Goal: Task Accomplishment & Management: Complete application form

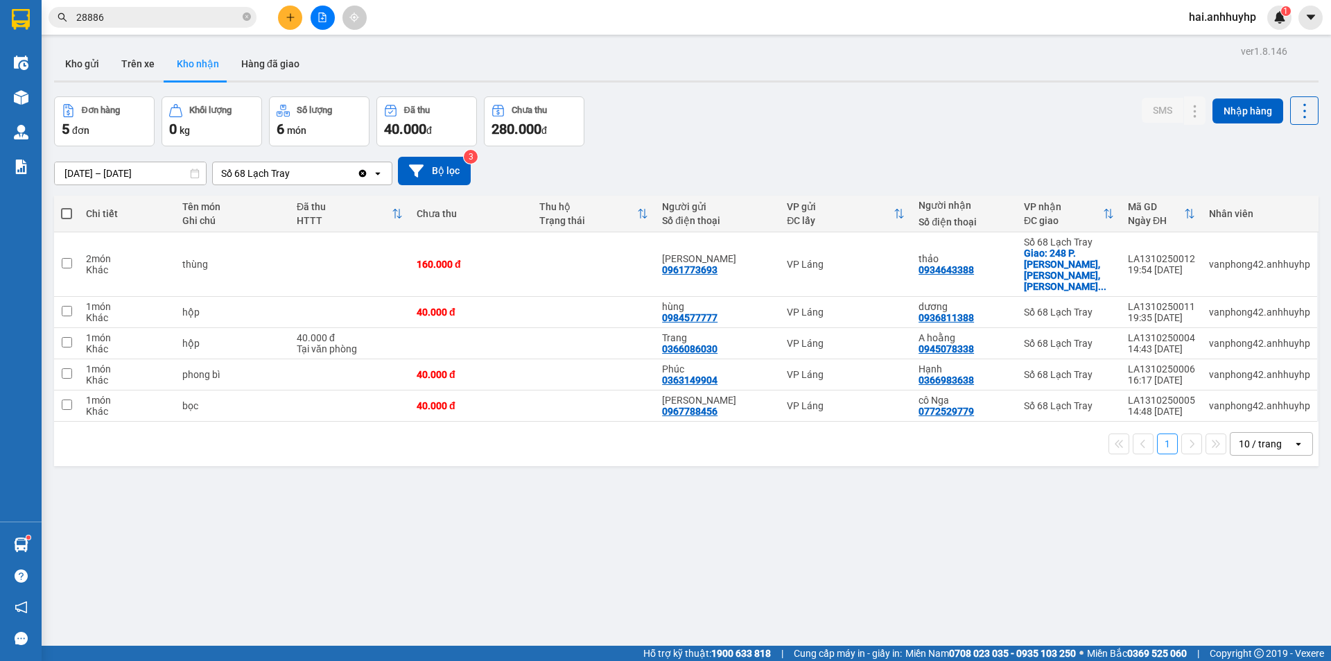
click at [358, 174] on icon "Clear value" at bounding box center [362, 173] width 11 height 11
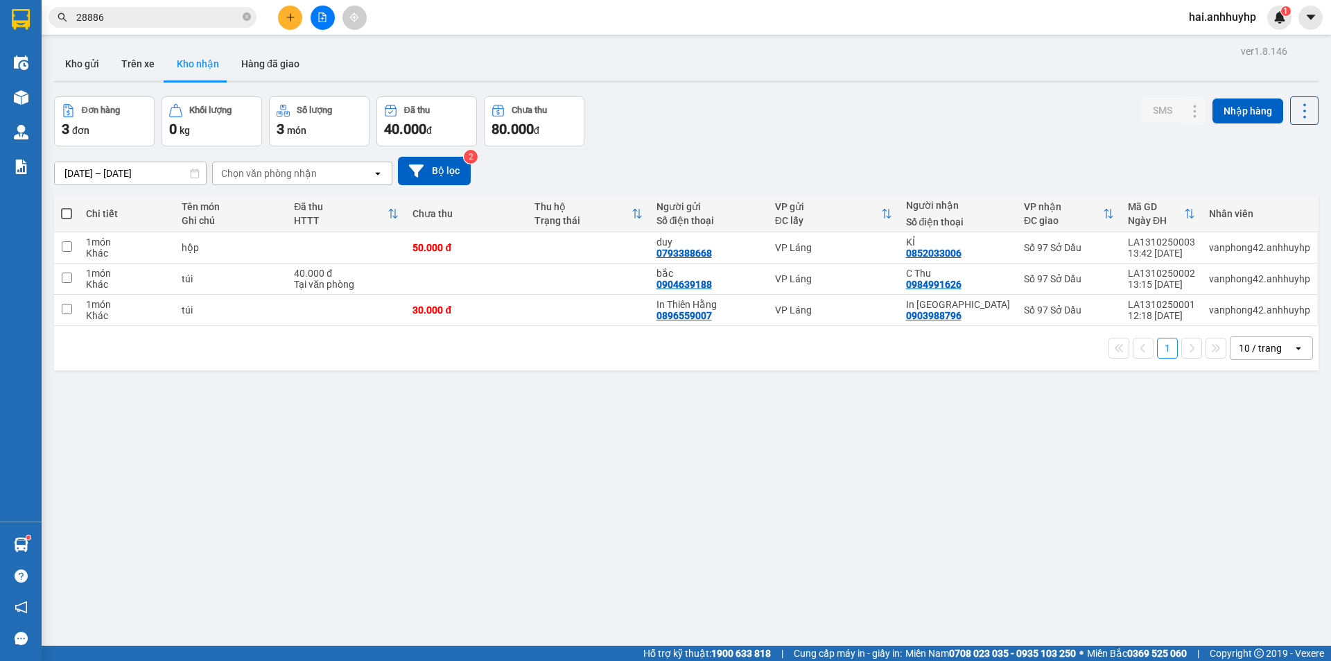
click at [327, 175] on div "Chọn văn phòng nhận" at bounding box center [292, 173] width 159 height 22
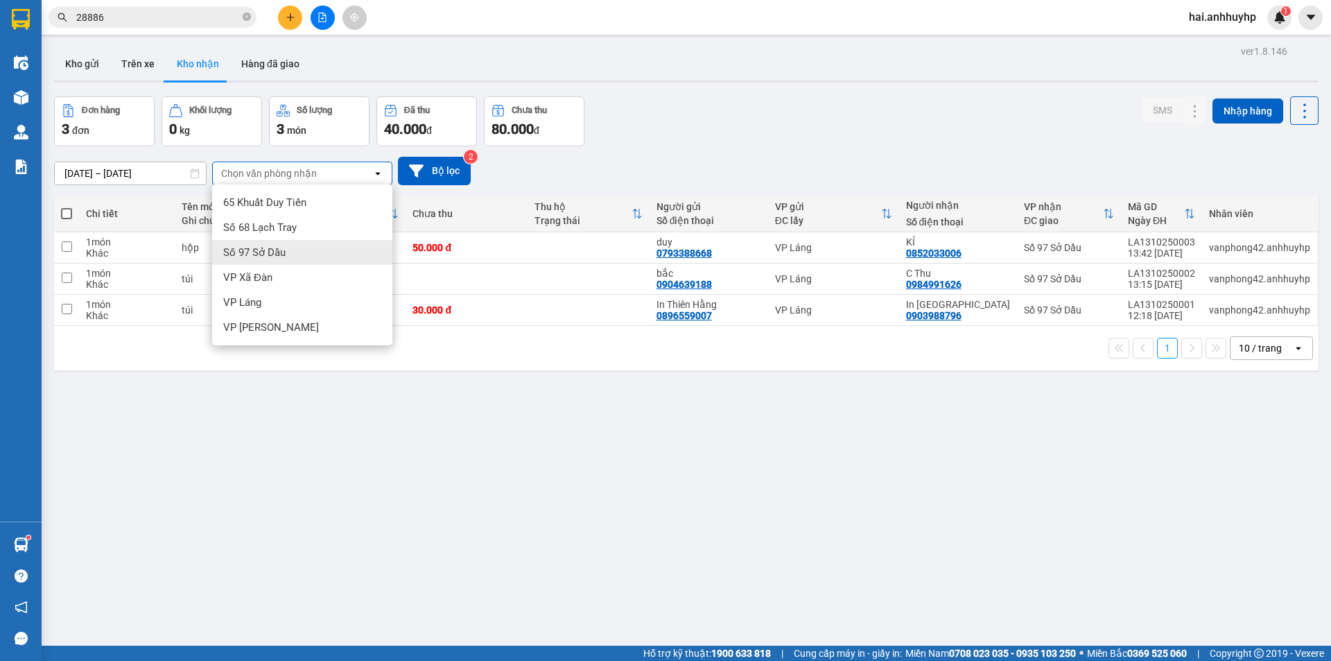
click at [279, 252] on span "Số 97 Sở Dầu" at bounding box center [254, 252] width 62 height 14
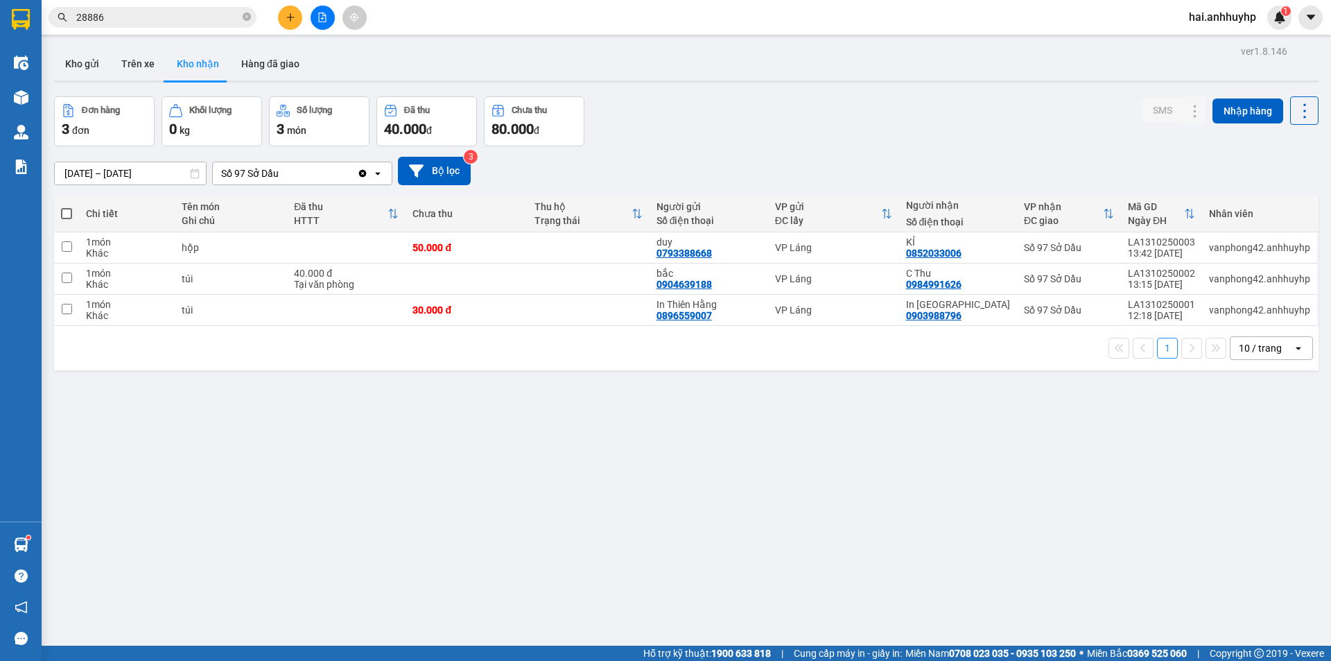
click at [365, 177] on icon "Clear value" at bounding box center [362, 173] width 11 height 11
click at [338, 173] on div "Chọn văn phòng nhận" at bounding box center [292, 173] width 159 height 22
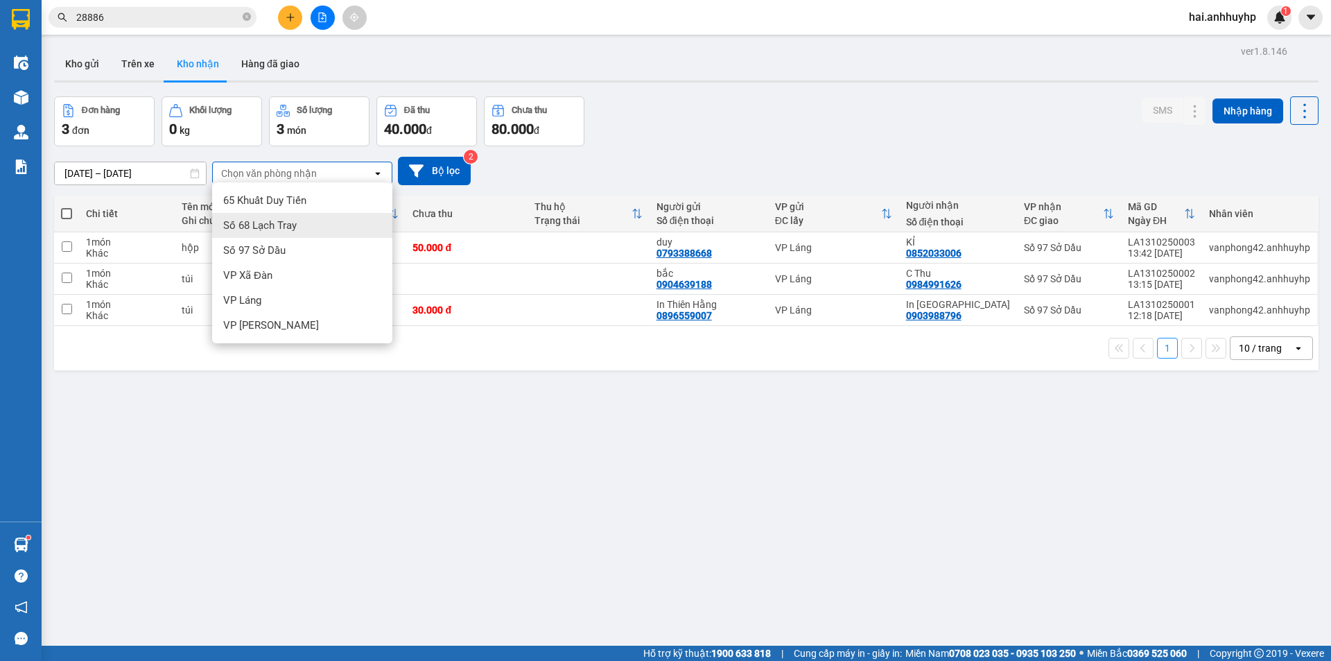
click at [288, 229] on span "Số 68 Lạch Tray" at bounding box center [259, 225] width 73 height 14
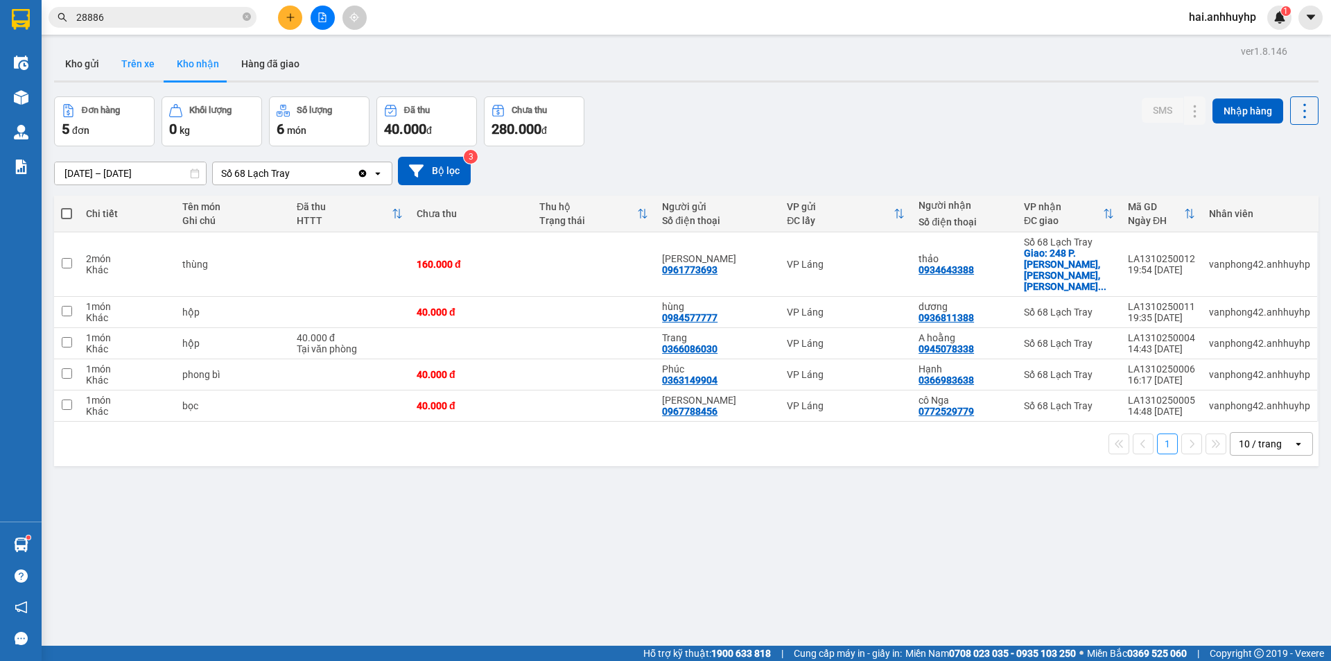
click at [140, 62] on button "Trên xe" at bounding box center [137, 63] width 55 height 33
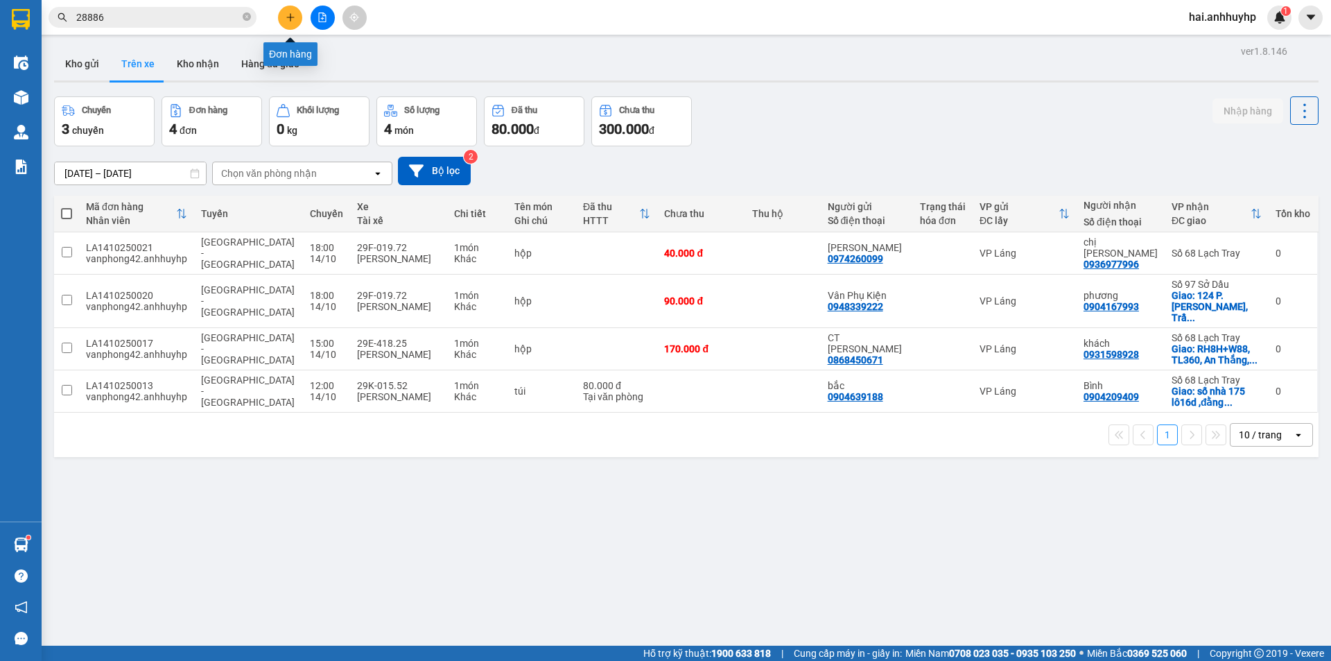
click at [287, 9] on button at bounding box center [290, 18] width 24 height 24
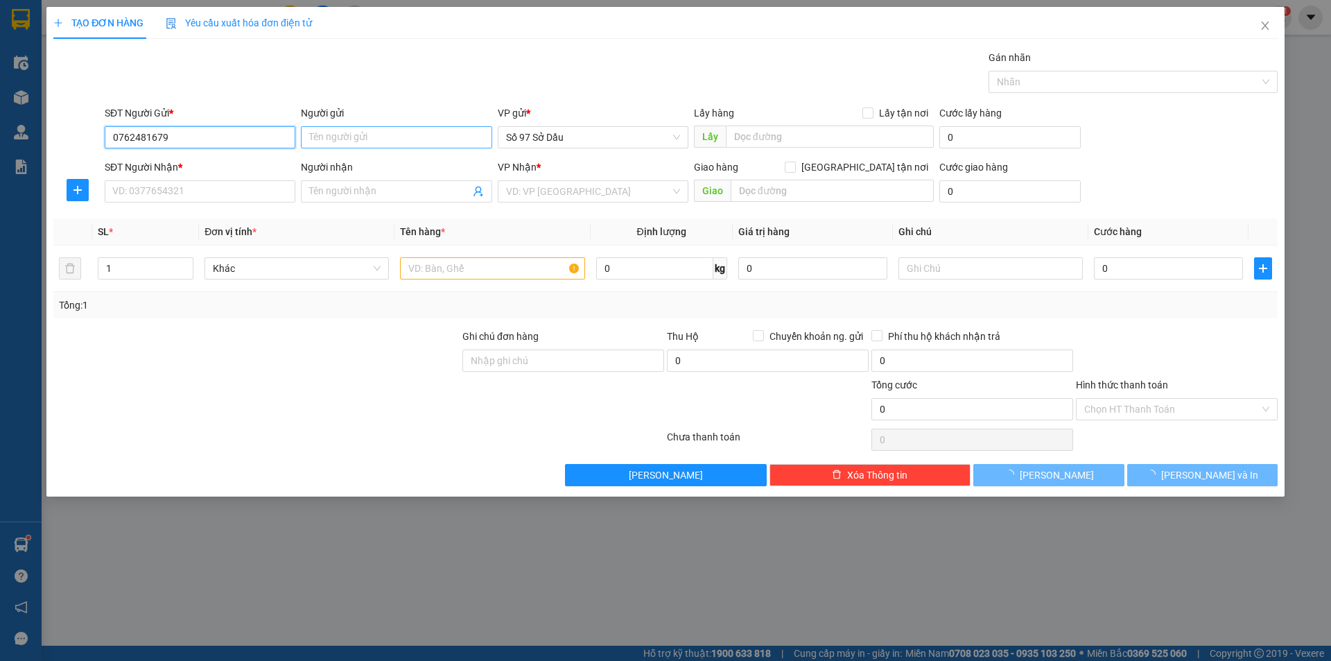
type input "0762481679"
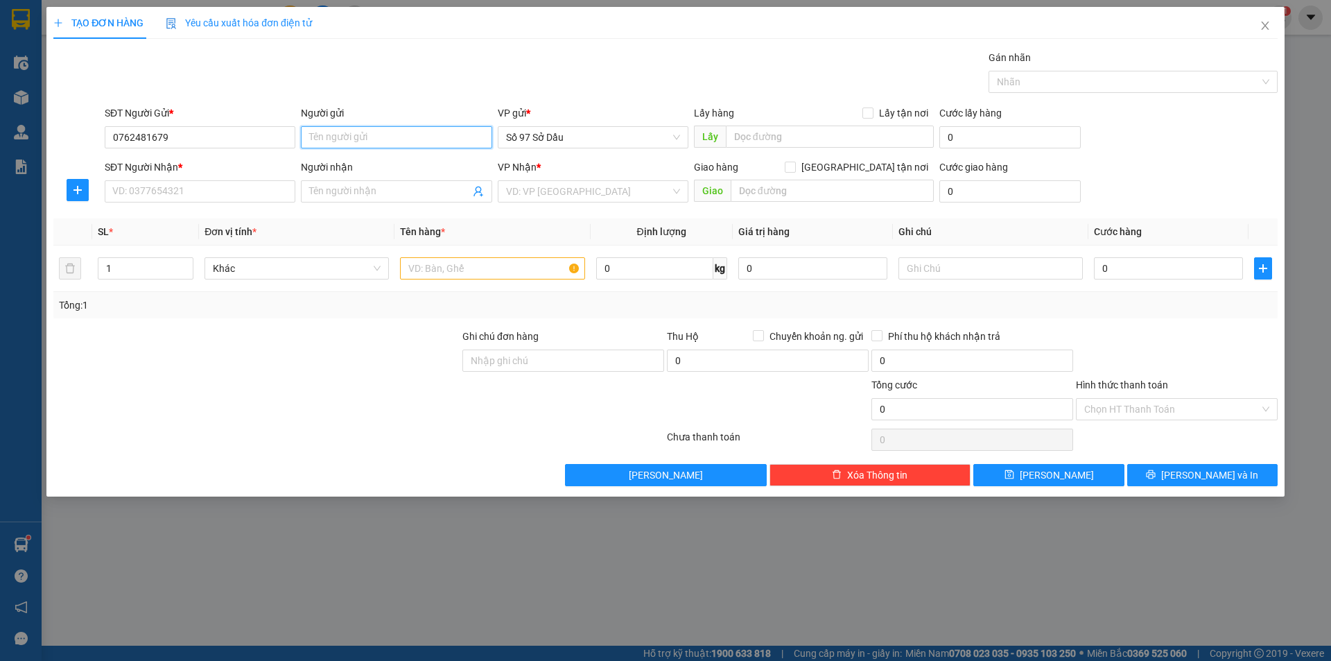
click at [390, 136] on input "Người gửi" at bounding box center [396, 137] width 191 height 22
type input "c"
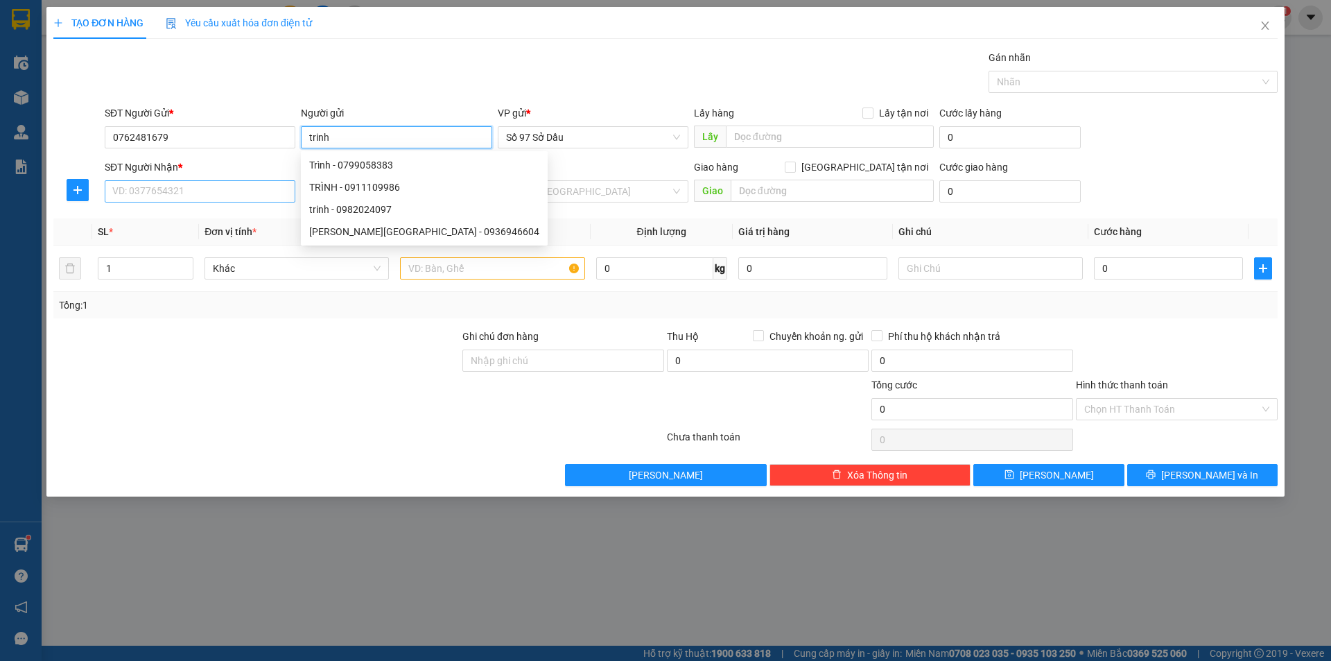
type input "trinh"
click at [149, 198] on input "SĐT Người Nhận *" at bounding box center [200, 191] width 191 height 22
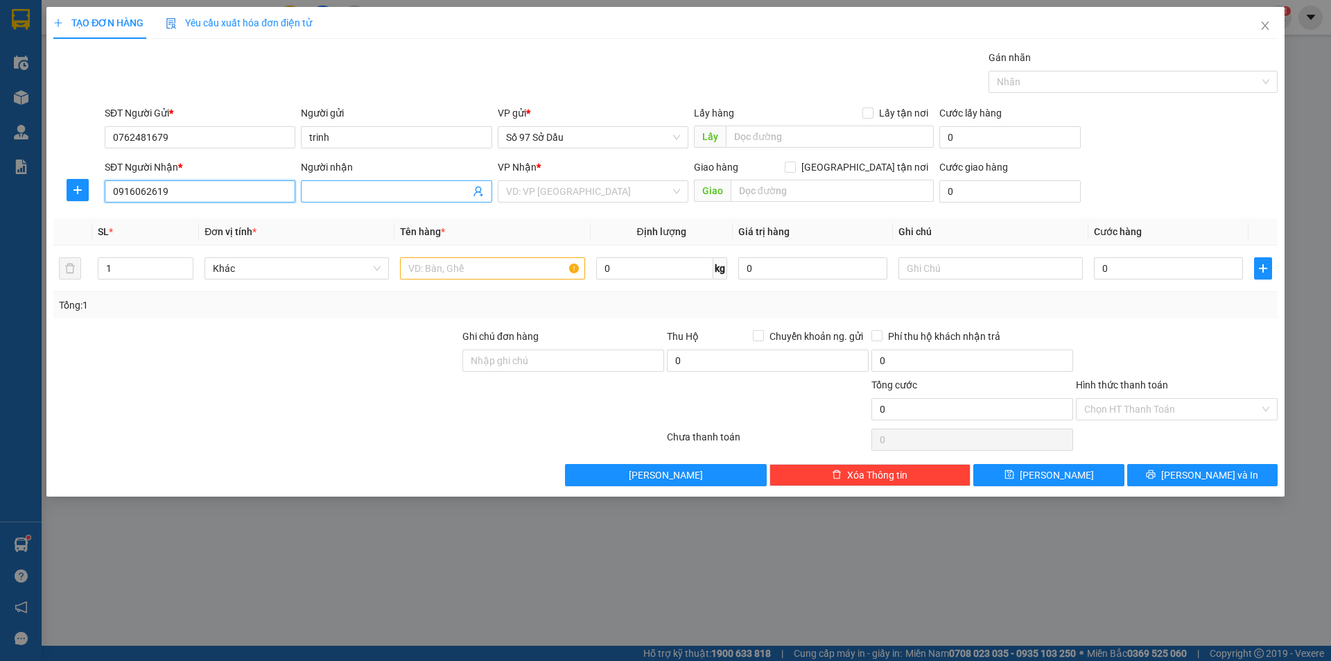
type input "0916062619"
click at [376, 191] on input "Người nhận" at bounding box center [389, 191] width 160 height 15
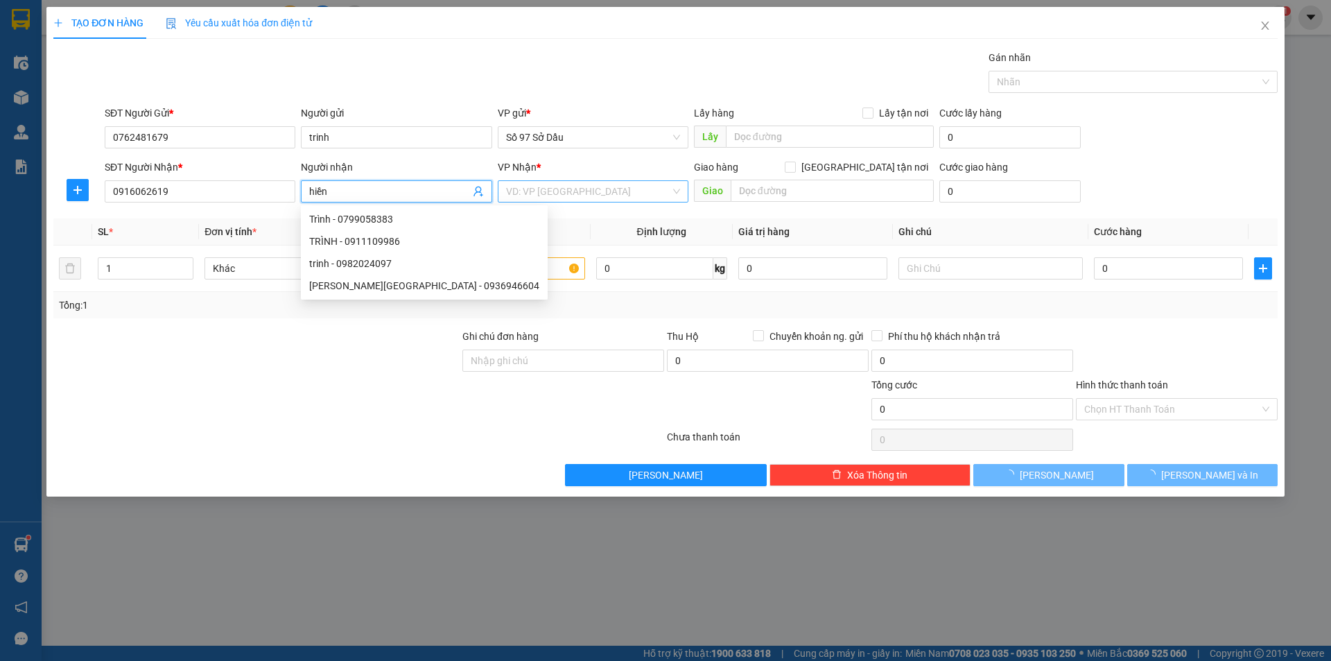
type input "hiền"
click at [557, 196] on input "search" at bounding box center [588, 191] width 164 height 21
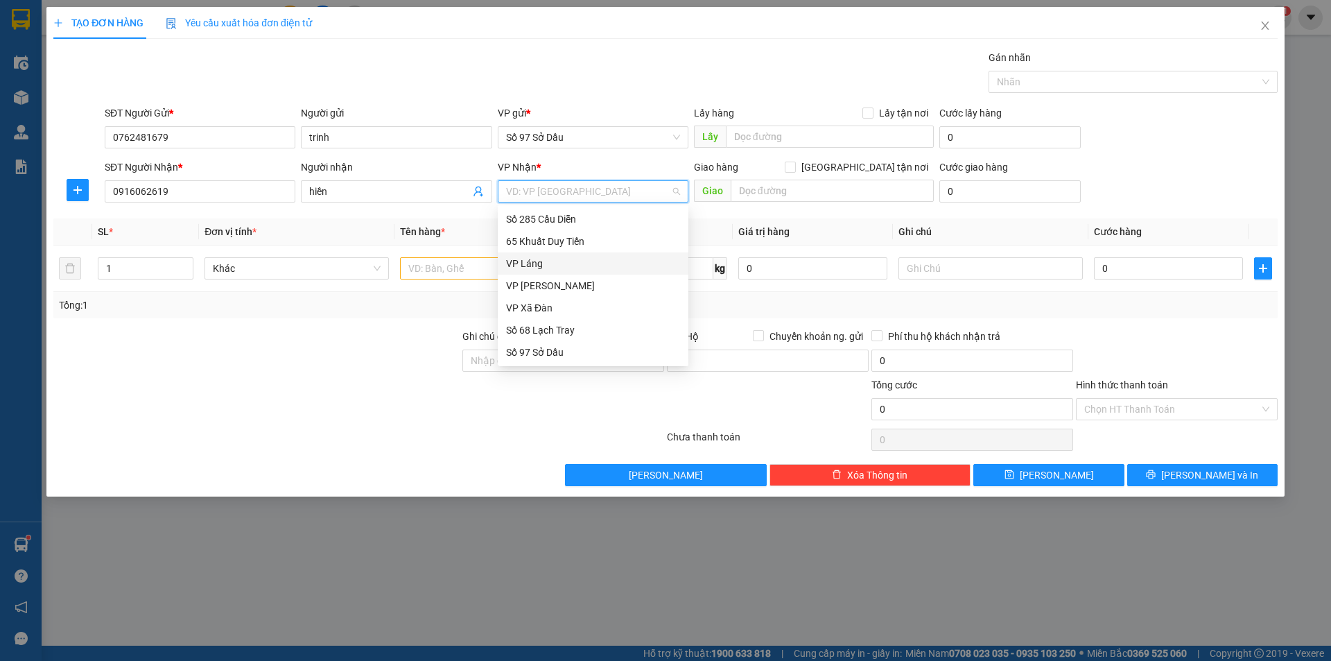
click at [528, 256] on div "VP Láng" at bounding box center [593, 263] width 174 height 15
click at [469, 266] on input "text" at bounding box center [492, 268] width 184 height 22
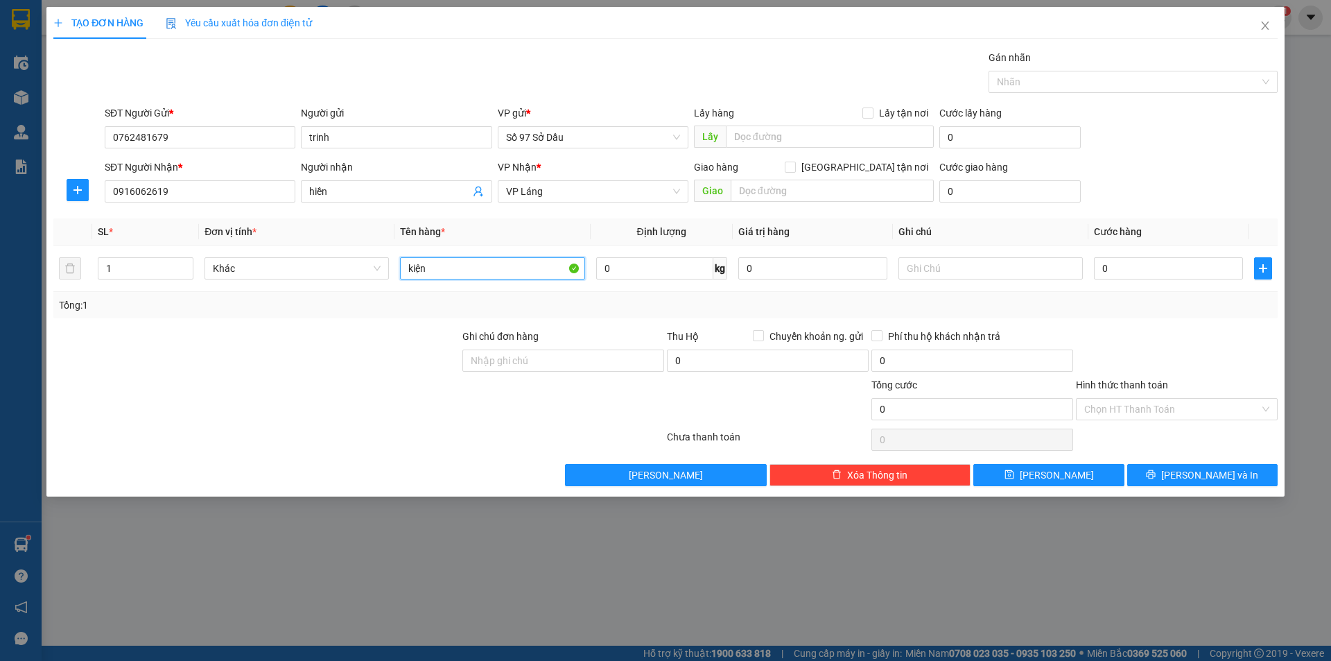
type input "kiện"
click at [776, 192] on input "text" at bounding box center [832, 191] width 203 height 22
type input "16 ngõ 7 giải phóng , phương liệt, hà nội"
click at [794, 166] on input "[GEOGRAPHIC_DATA] tận nơi" at bounding box center [790, 167] width 10 height 10
checkbox input "true"
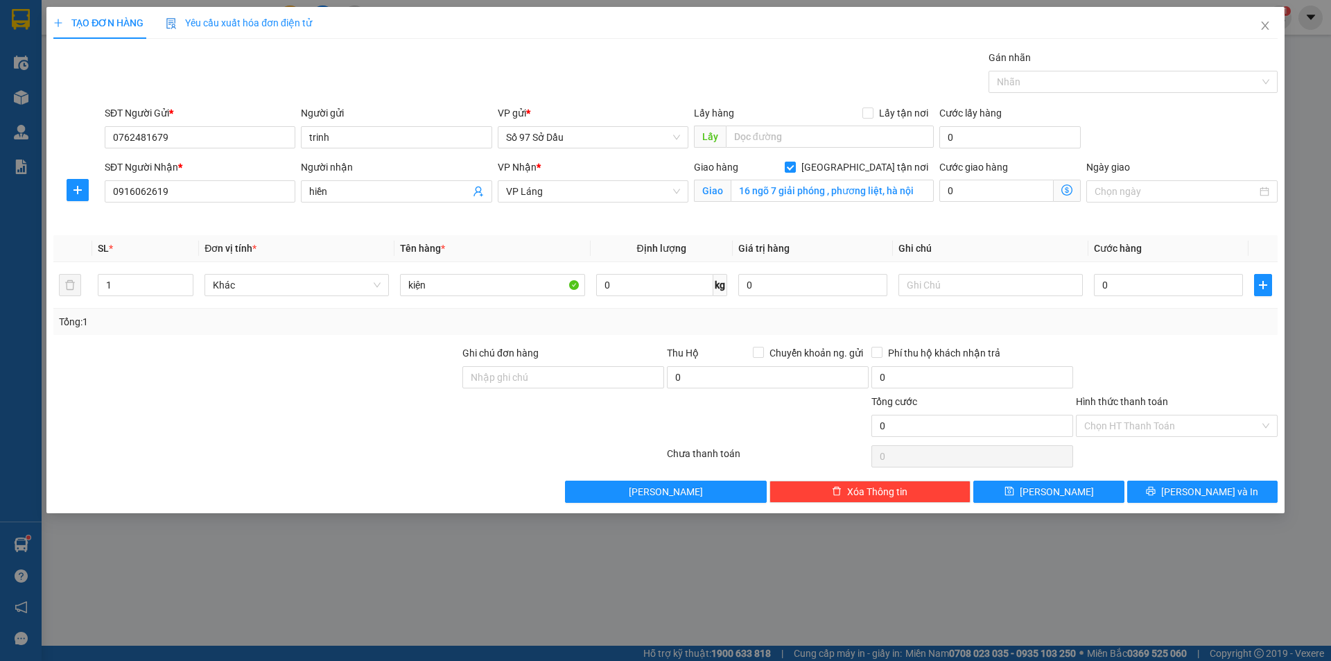
click at [1063, 184] on span at bounding box center [1067, 191] width 27 height 22
click at [1071, 193] on icon "dollar-circle" at bounding box center [1066, 189] width 11 height 11
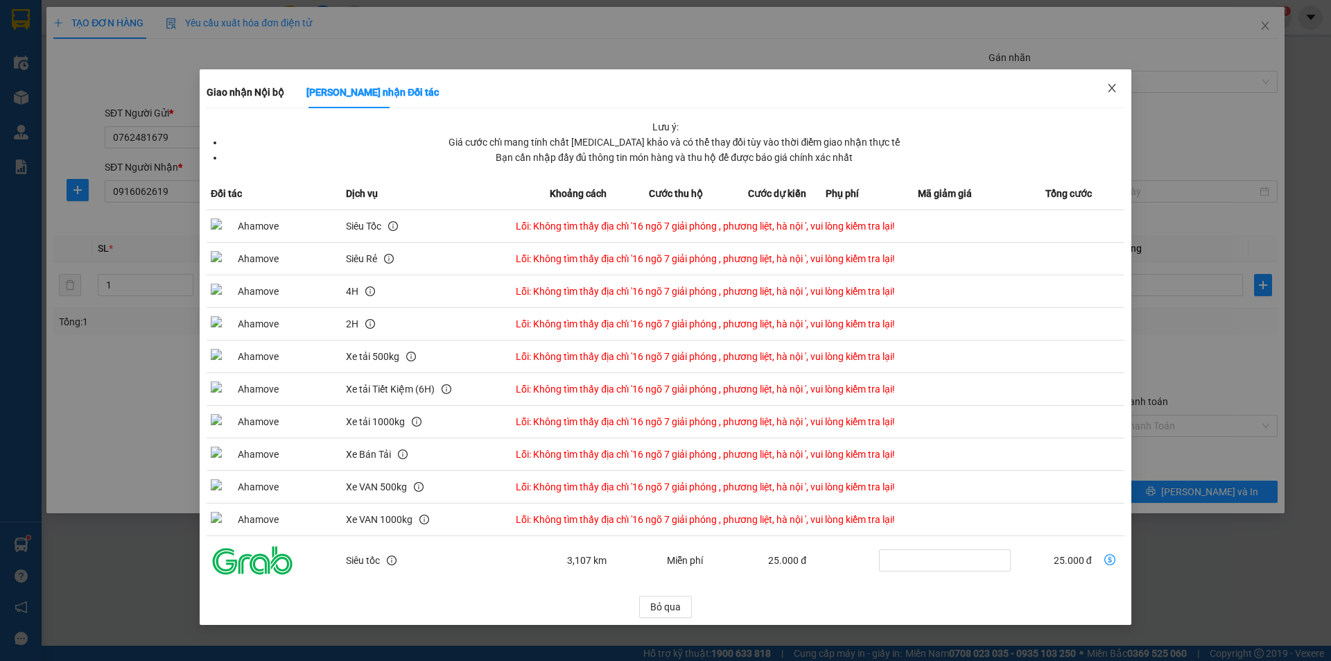
click at [1121, 96] on span "Close" at bounding box center [1112, 88] width 39 height 39
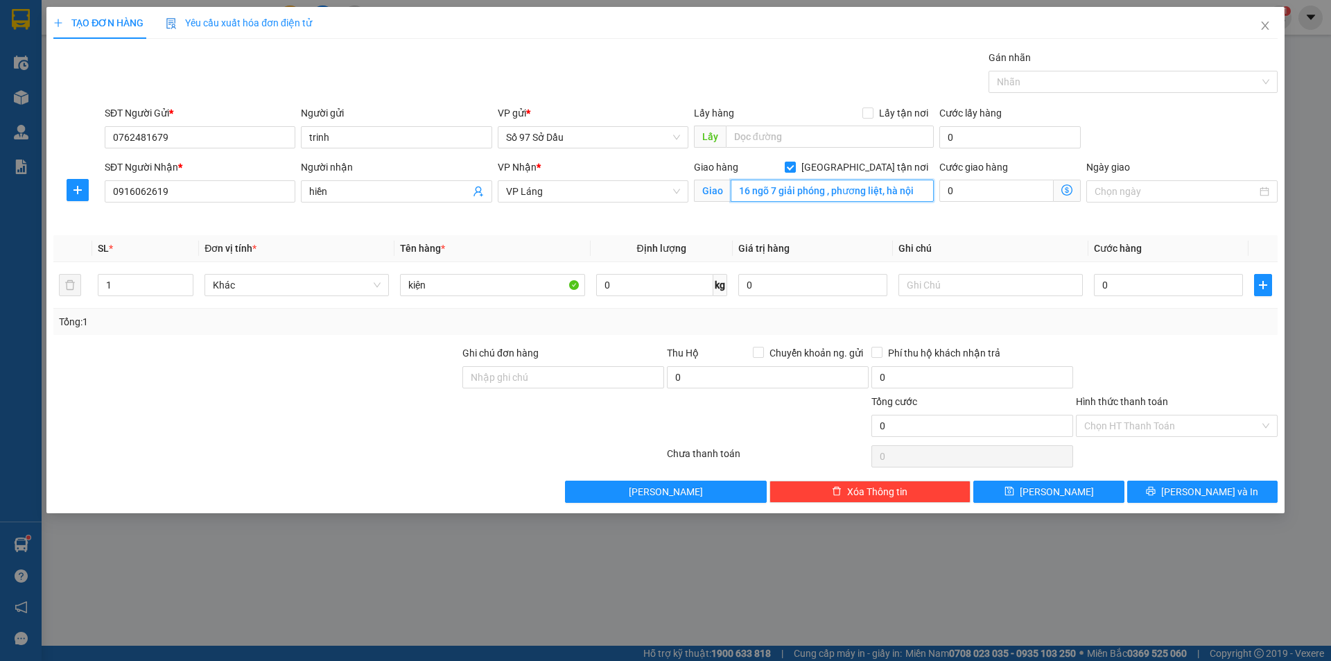
click at [882, 193] on input "16 ngõ 7 giải phóng , phương liệt, hà nội" at bounding box center [832, 191] width 203 height 22
paste input "Ngõ 7 P. [PERSON_NAME], [PERSON_NAME], [GEOGRAPHIC_DATA], [GEOGRAPHIC_DATA], [G…"
type input "Ngõ 7 P. [PERSON_NAME], [PERSON_NAME], [GEOGRAPHIC_DATA], [GEOGRAPHIC_DATA], [G…"
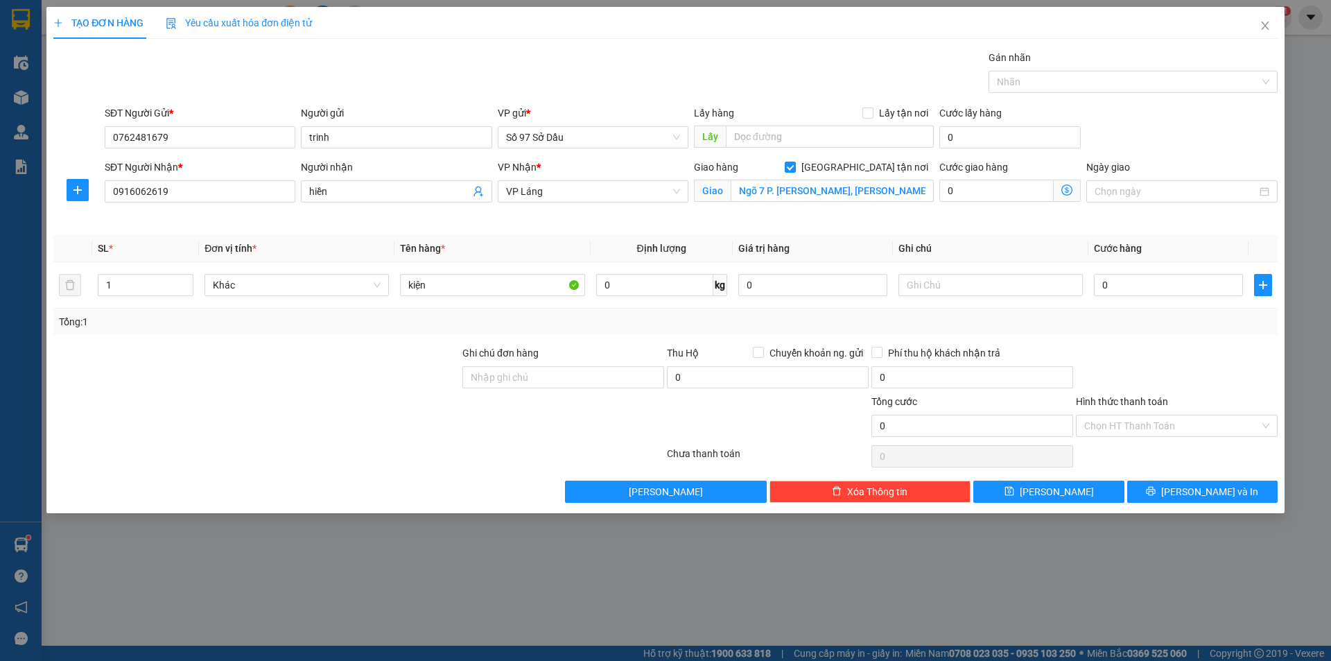
click at [1063, 186] on icon "dollar-circle" at bounding box center [1066, 189] width 11 height 11
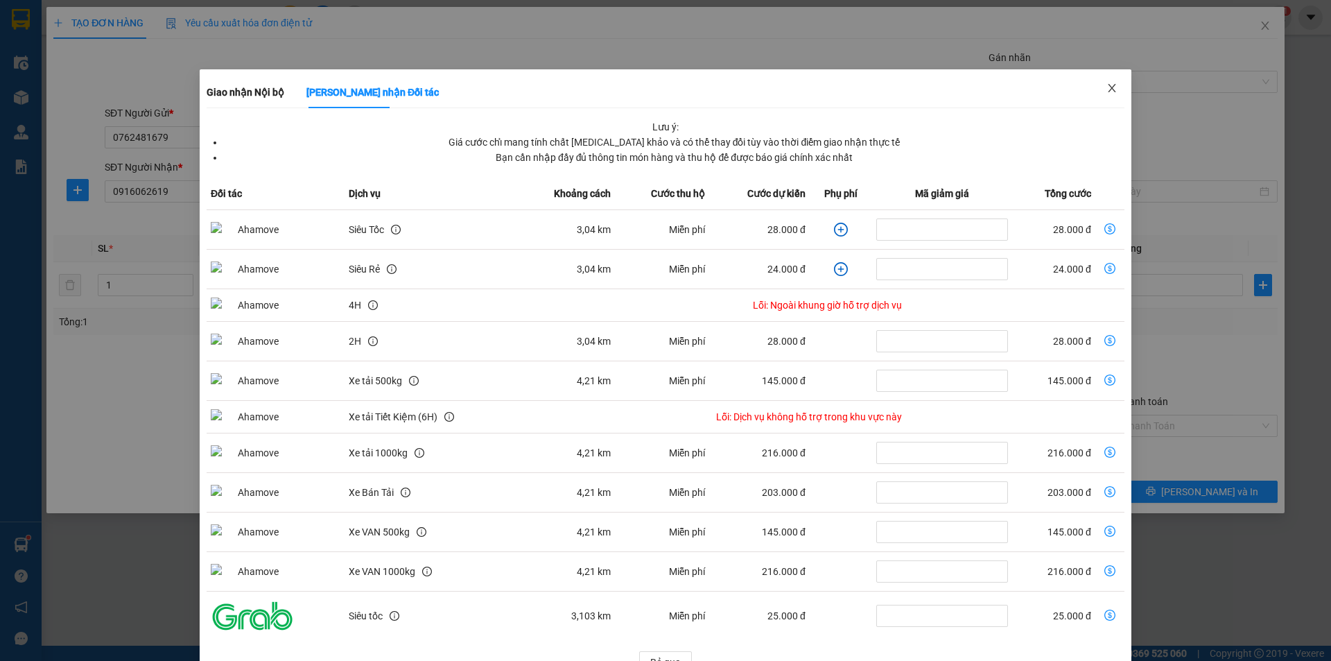
click at [1108, 87] on icon "close" at bounding box center [1111, 87] width 11 height 11
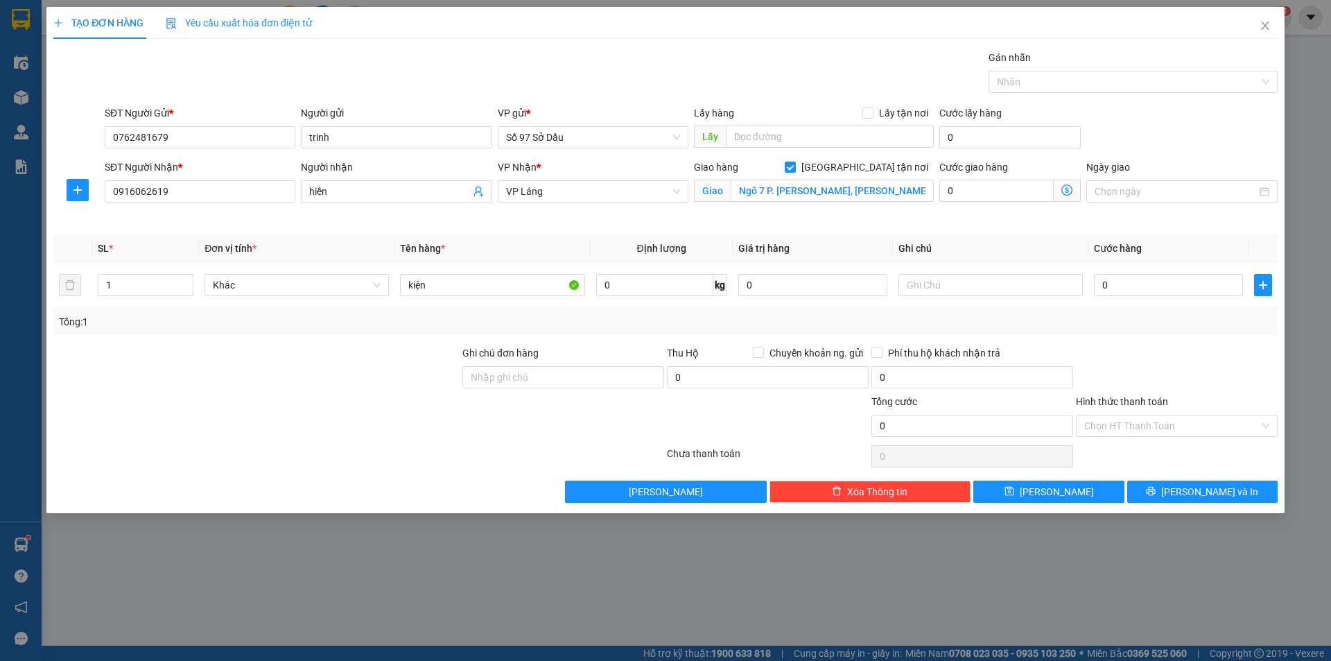
click at [1070, 191] on icon "dollar-circle" at bounding box center [1066, 189] width 11 height 11
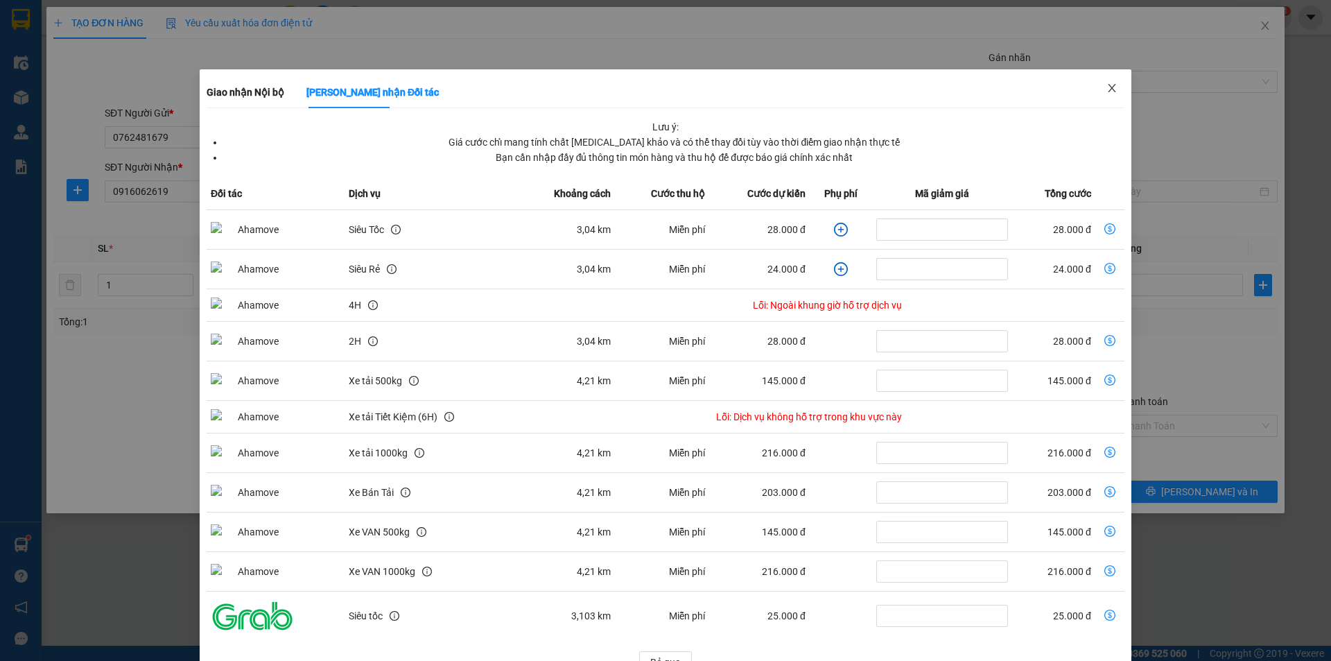
click at [1108, 88] on icon "close" at bounding box center [1112, 88] width 8 height 8
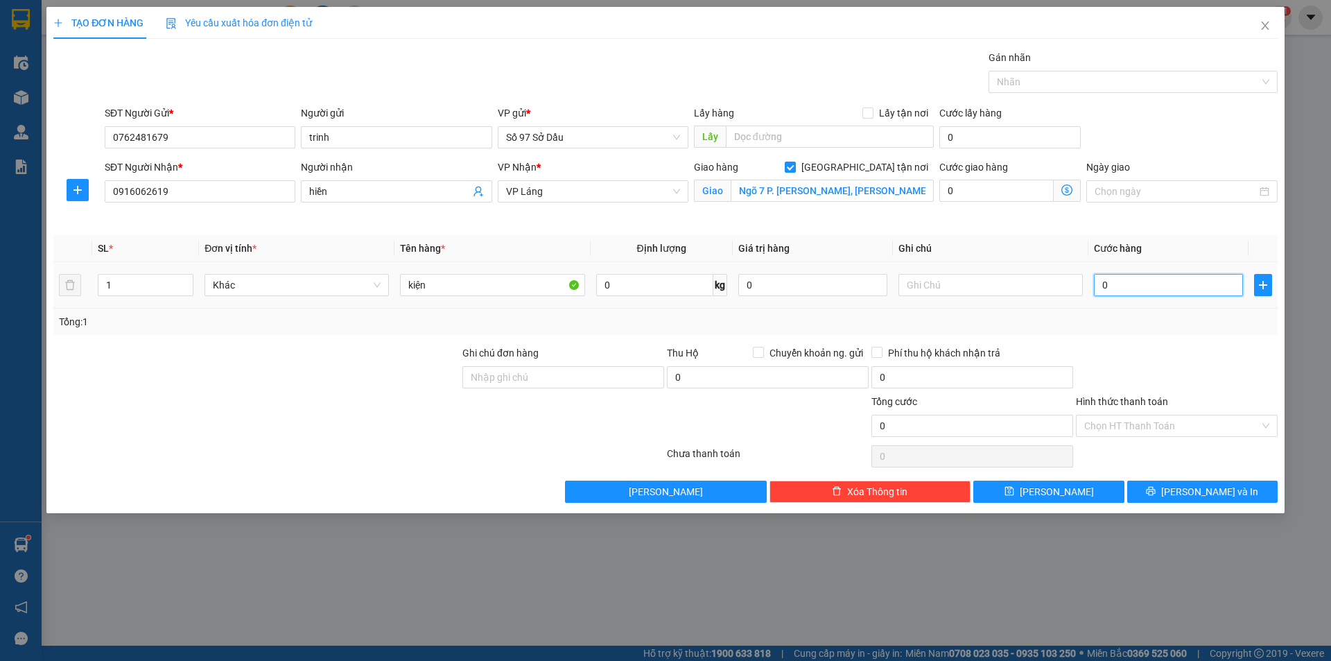
click at [1119, 276] on input "0" at bounding box center [1168, 285] width 149 height 22
type input "1"
type input "11"
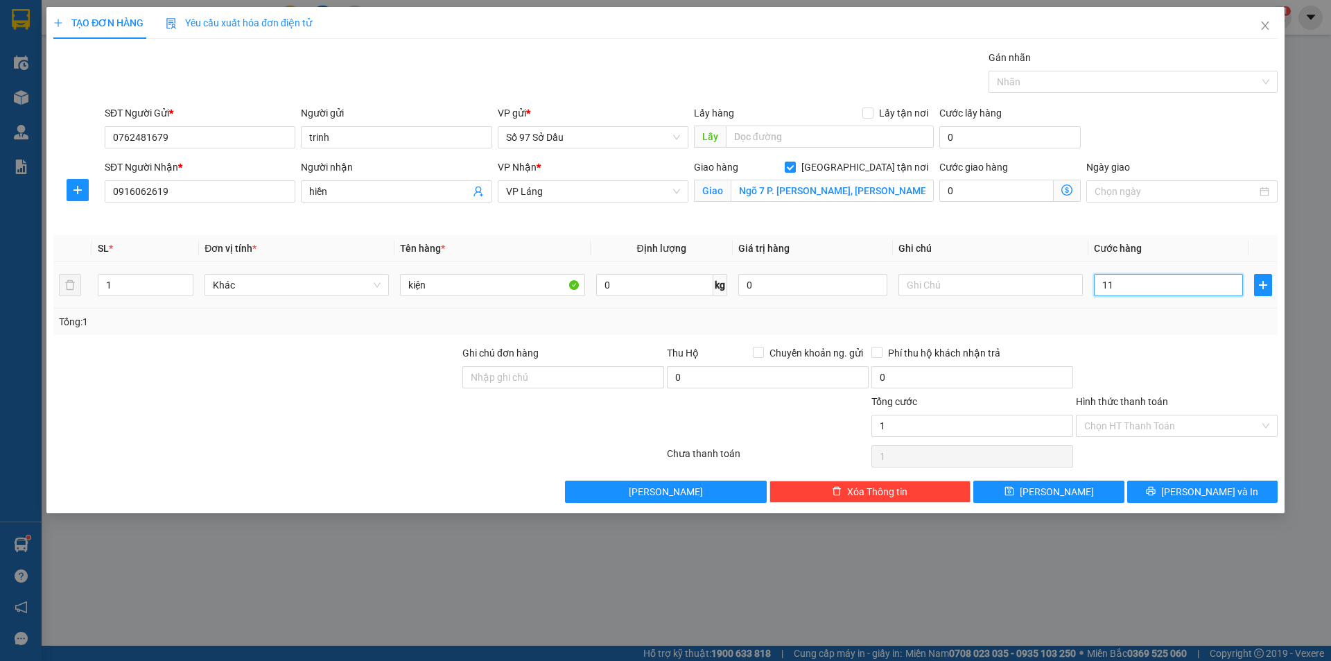
type input "11"
type input "110"
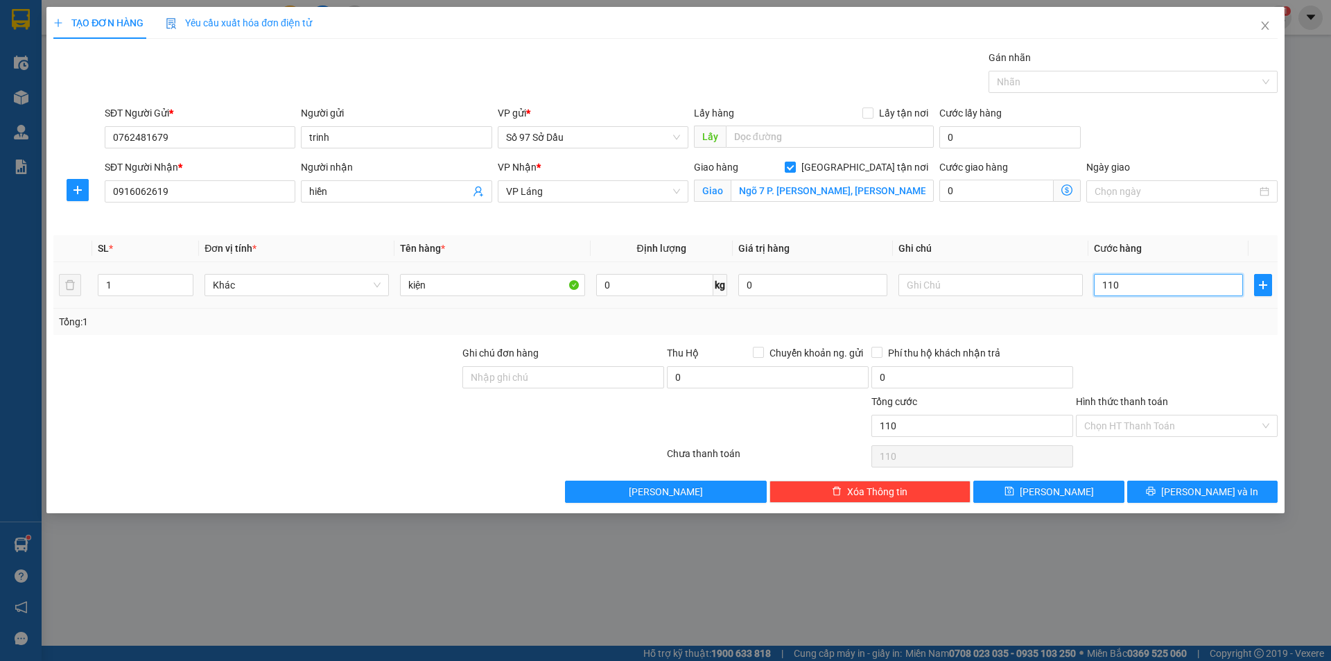
type input "1.100"
type input "11.000"
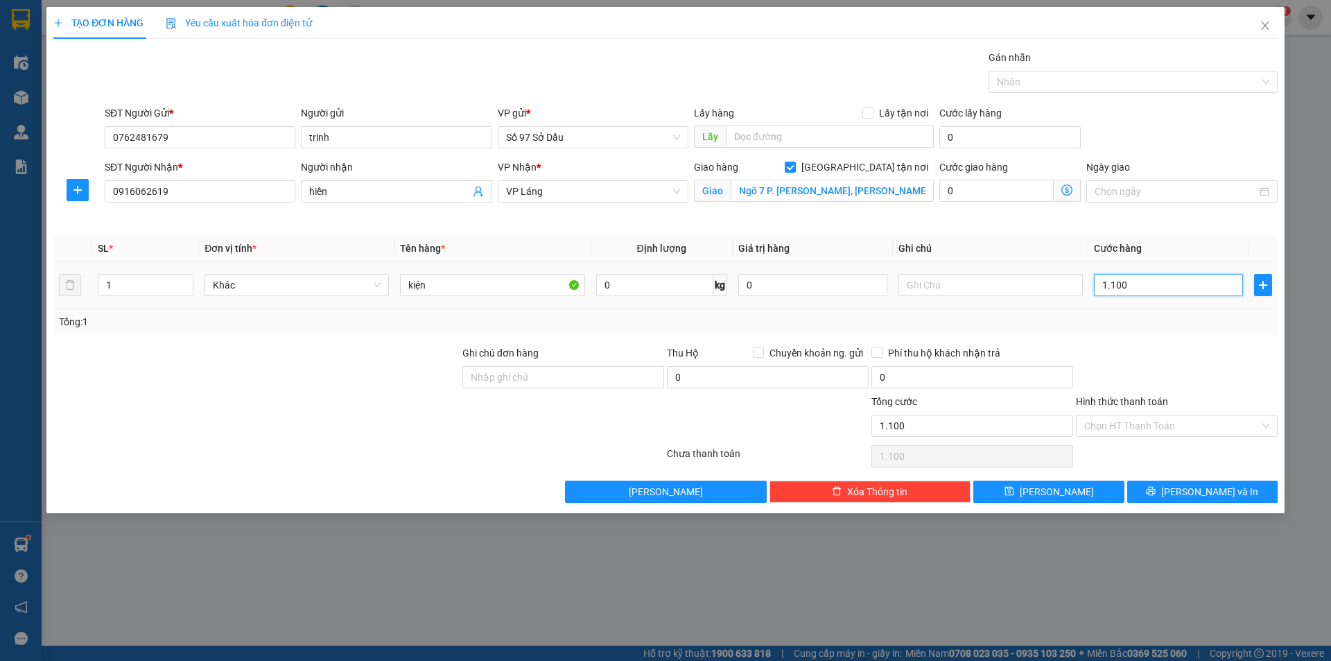
type input "11.000"
type input "110.000"
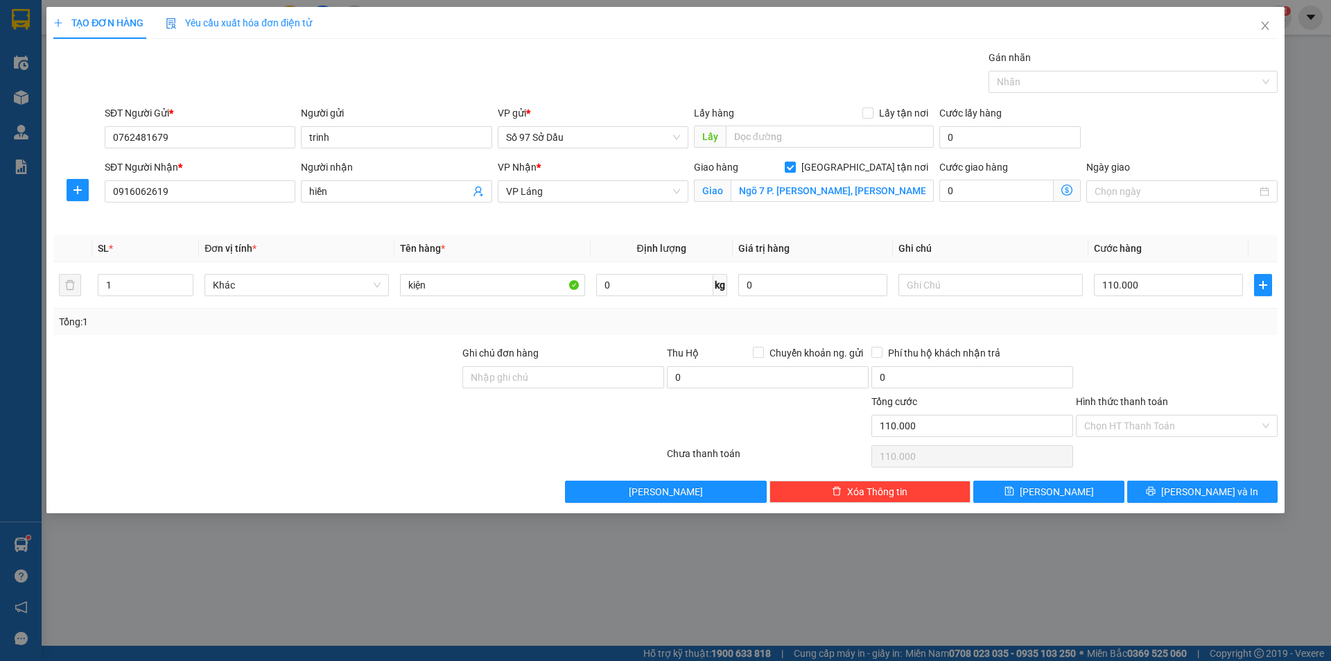
click at [1064, 183] on span "Giao nhận Nội bộ Giao nhận Đối tác Lưu ý: Giá cước chỉ mang tính chất [MEDICAL_…" at bounding box center [1067, 191] width 27 height 22
click at [1068, 188] on icon "dollar-circle" at bounding box center [1066, 189] width 11 height 11
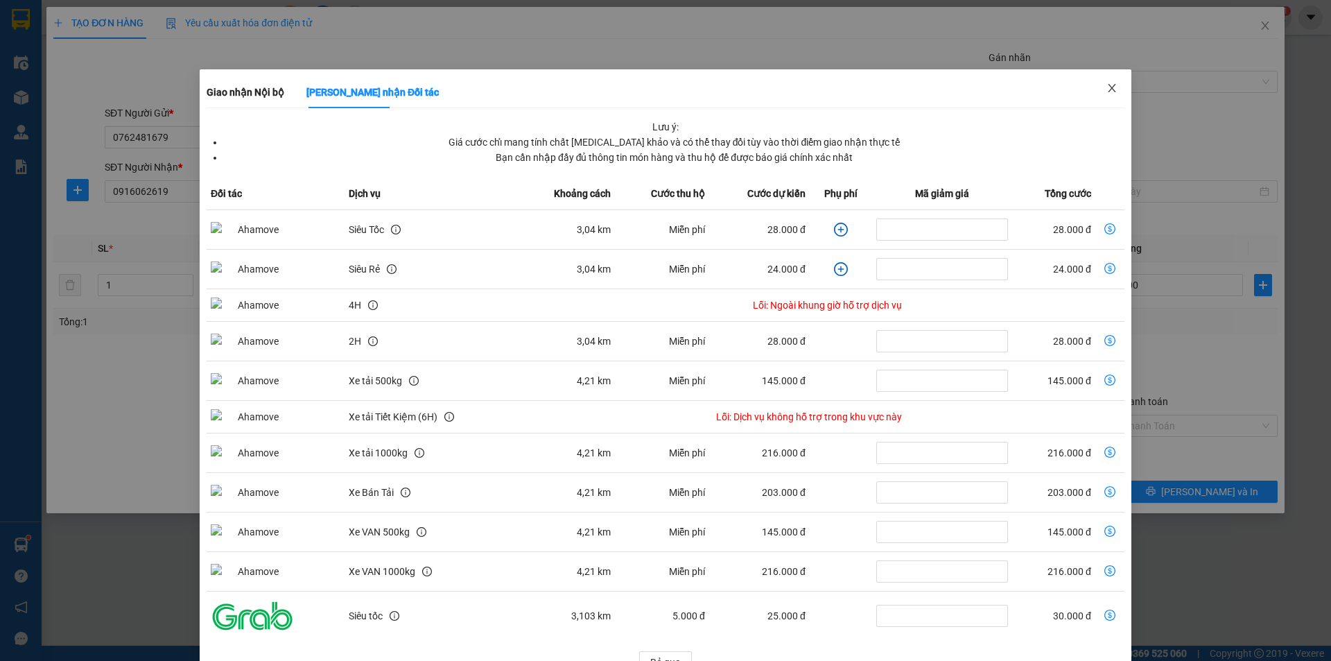
click at [1112, 89] on span "Close" at bounding box center [1112, 88] width 39 height 39
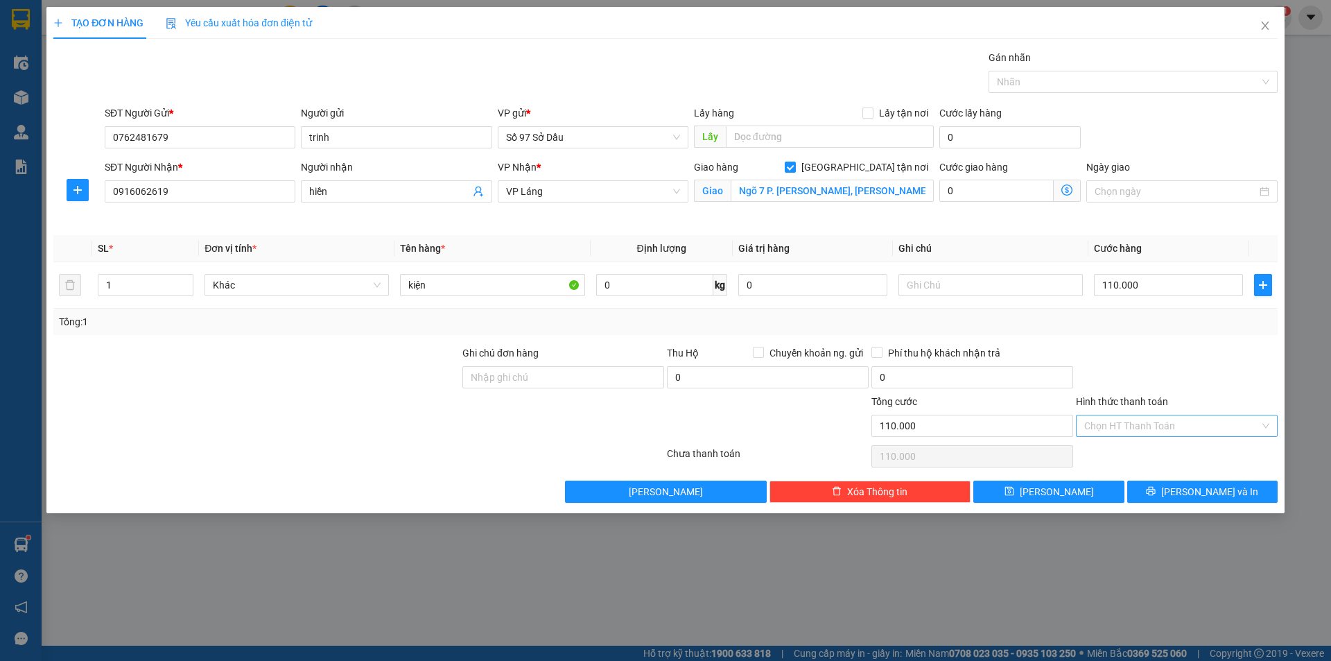
click at [1149, 425] on input "Hình thức thanh toán" at bounding box center [1171, 425] width 175 height 21
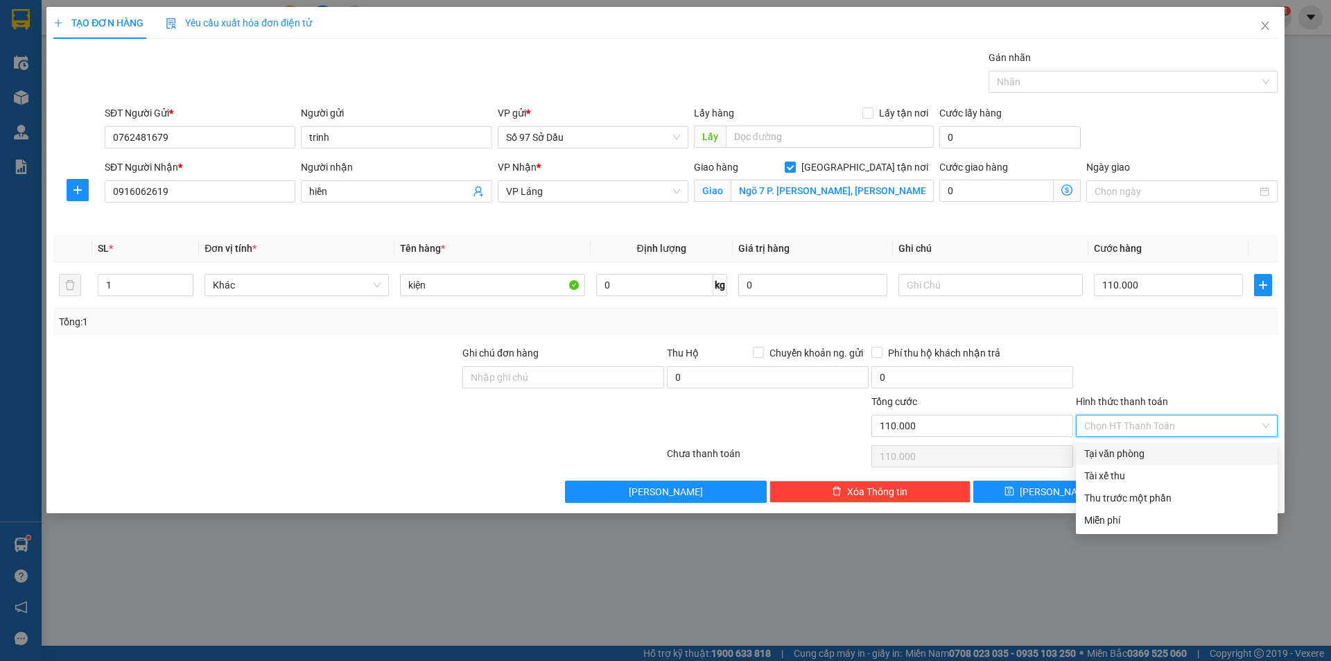
click at [1131, 453] on div "Tại văn phòng" at bounding box center [1176, 453] width 185 height 15
type input "0"
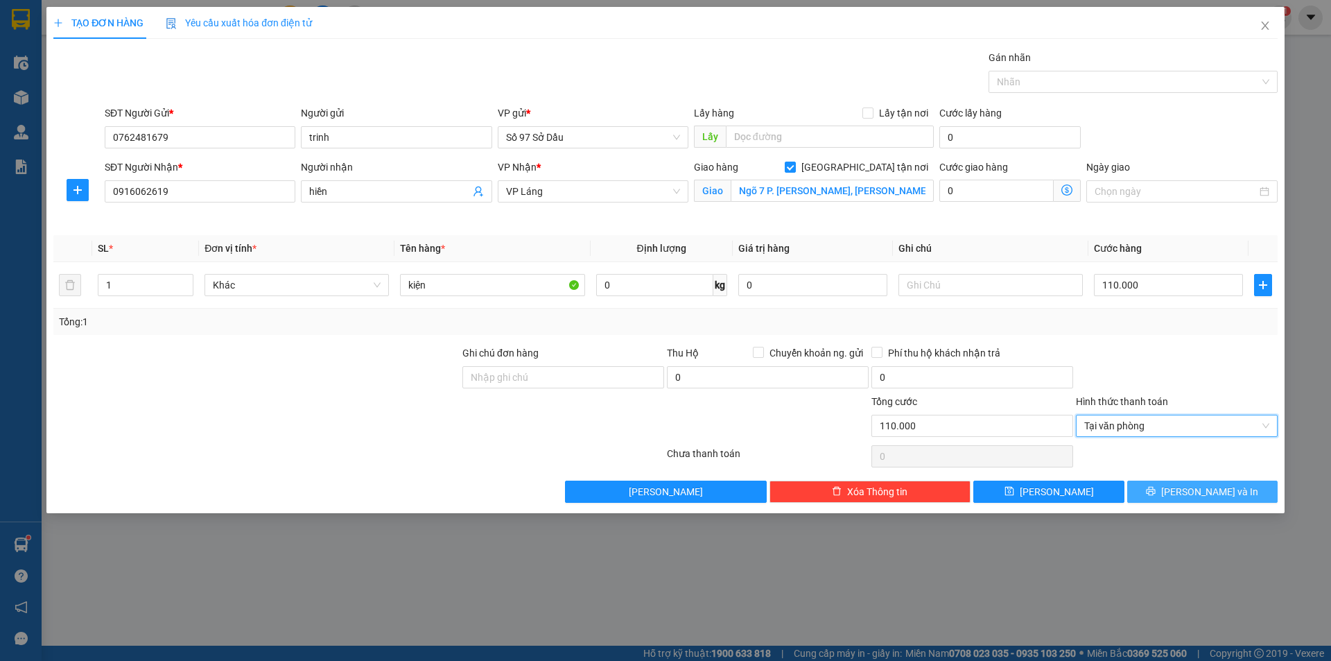
click at [1173, 491] on button "[PERSON_NAME] và In" at bounding box center [1202, 491] width 150 height 22
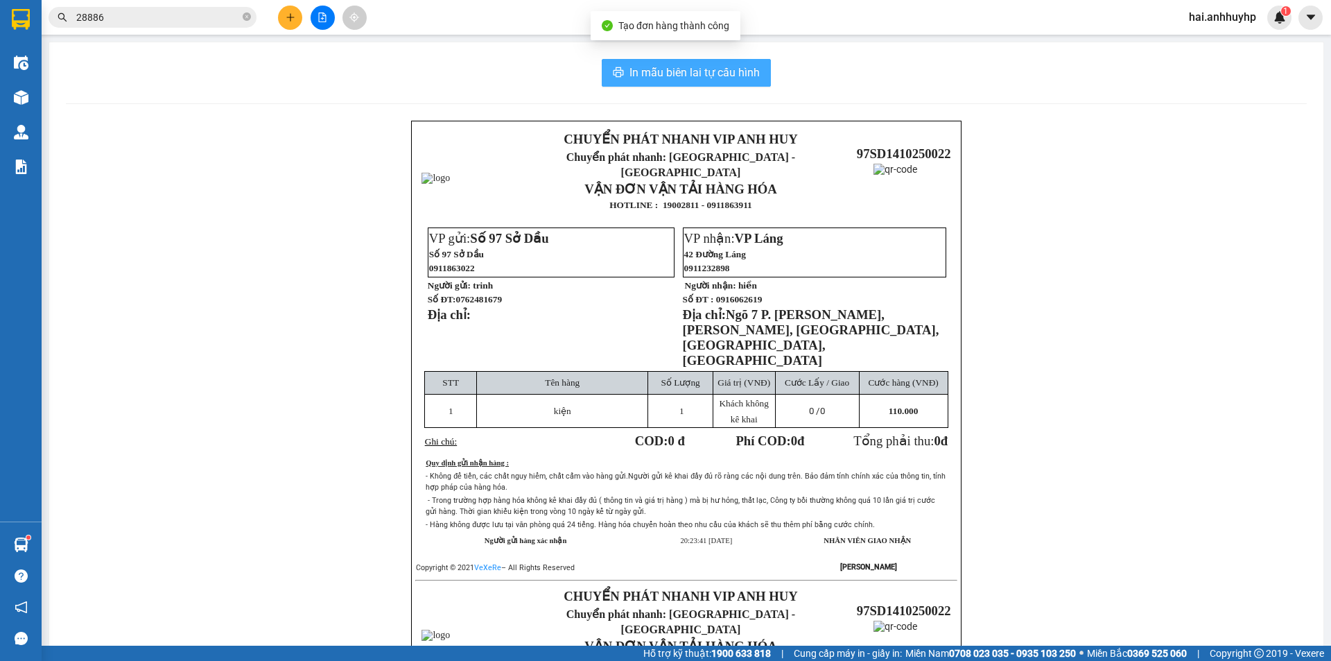
click at [699, 73] on span "In mẫu biên lai tự cấu hình" at bounding box center [694, 72] width 130 height 17
